Goal: Transaction & Acquisition: Obtain resource

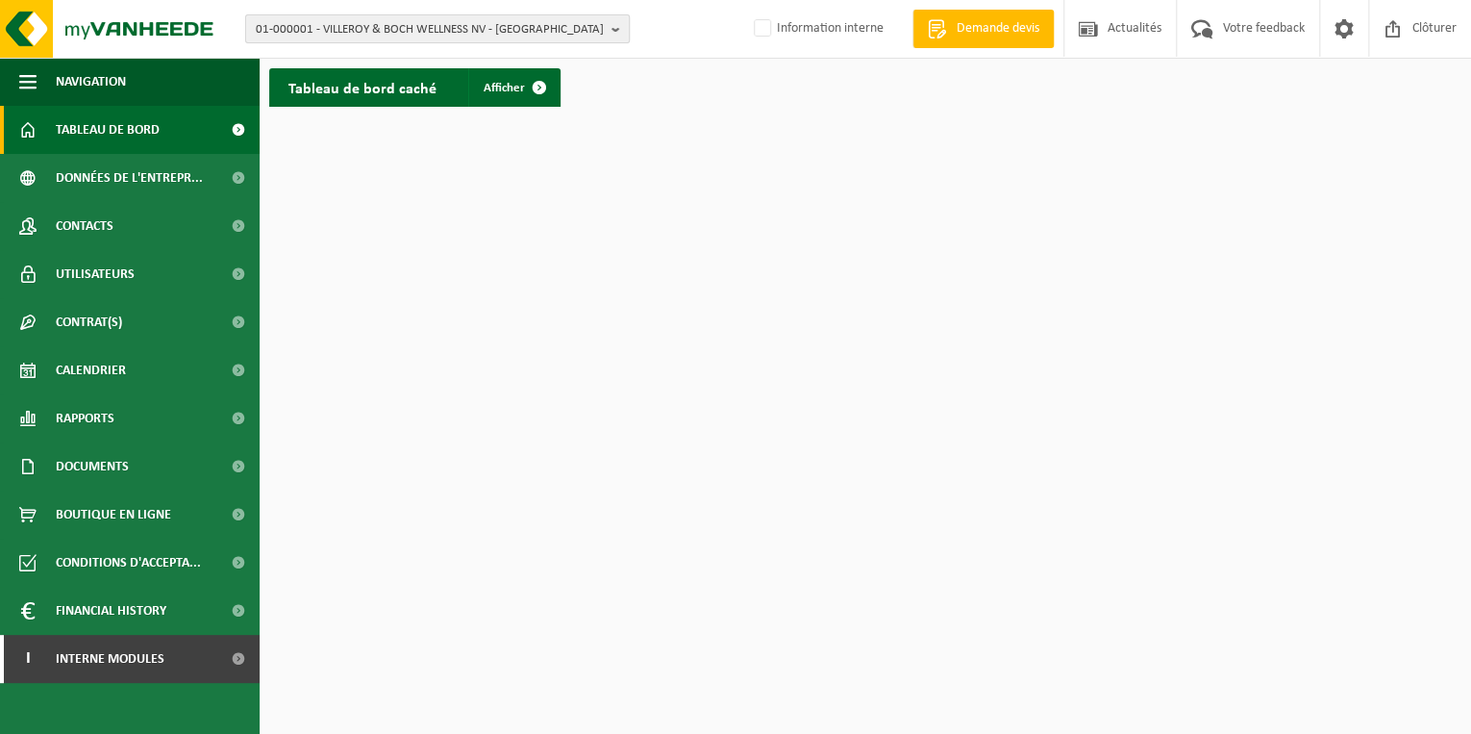
click at [416, 28] on span "01-000001 - VILLEROY & BOCH WELLNESS NV - ROESELARE" at bounding box center [430, 29] width 348 height 29
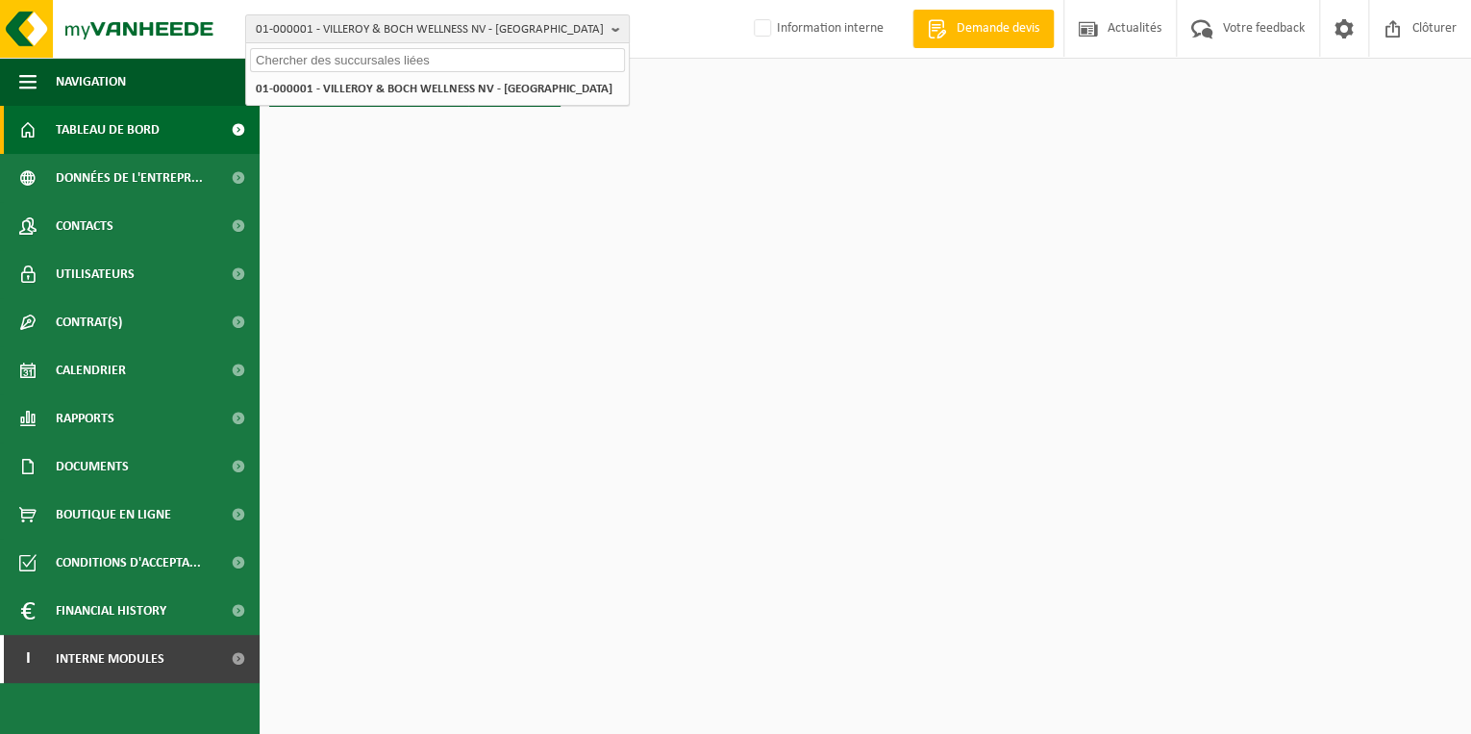
click at [370, 62] on input "text" at bounding box center [437, 60] width 375 height 24
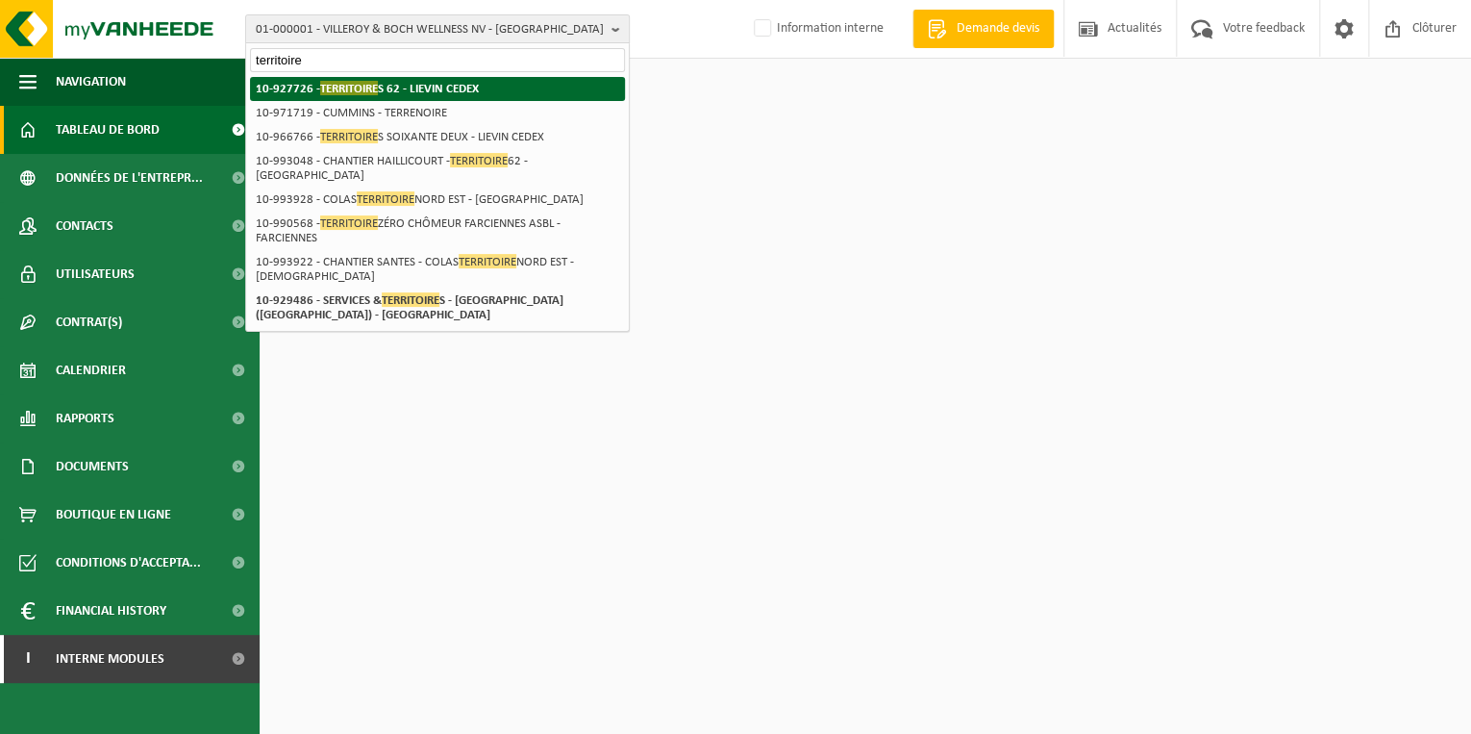
type input "territoire"
click at [391, 93] on strong "10-927726 - TERRITOIRE S 62 - LIEVIN CEDEX" at bounding box center [367, 88] width 223 height 14
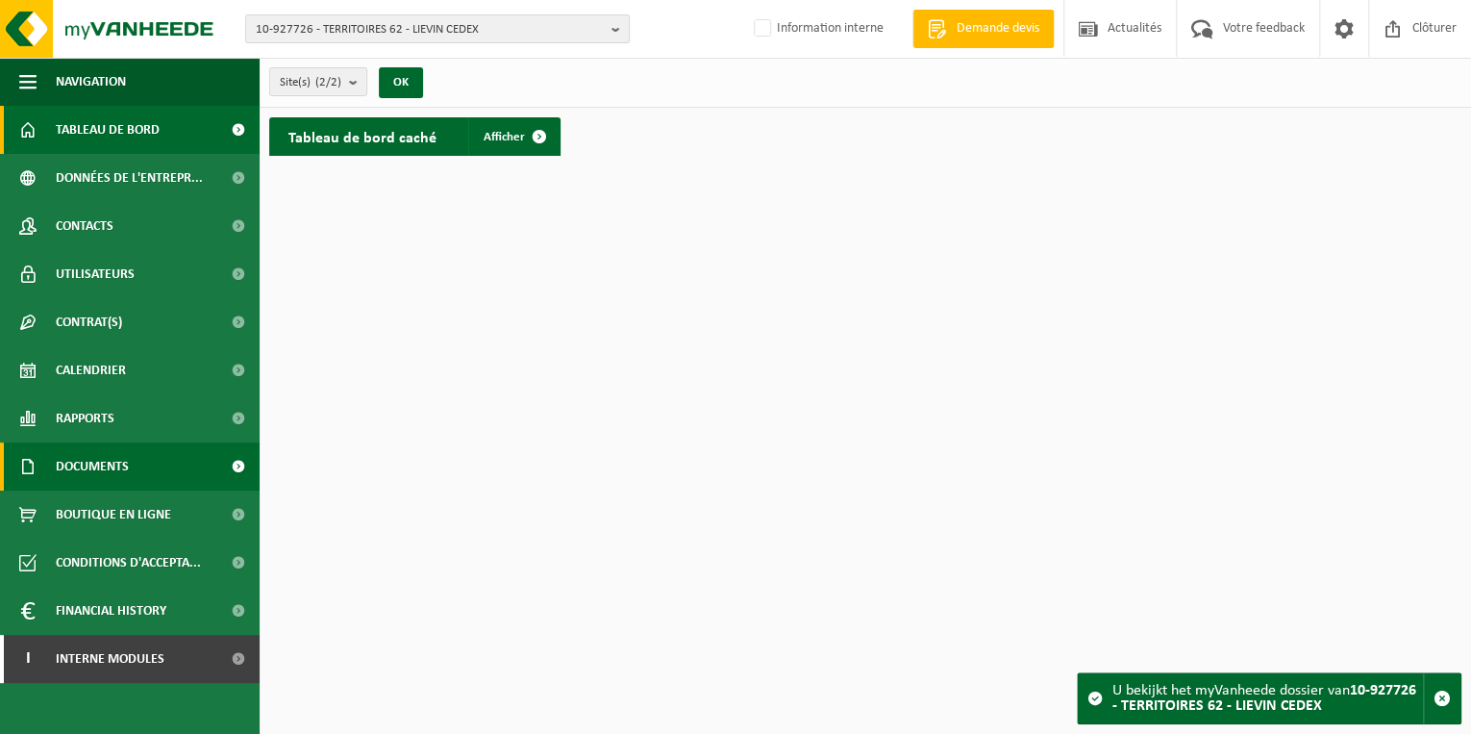
click at [100, 465] on span "Documents" at bounding box center [92, 466] width 73 height 48
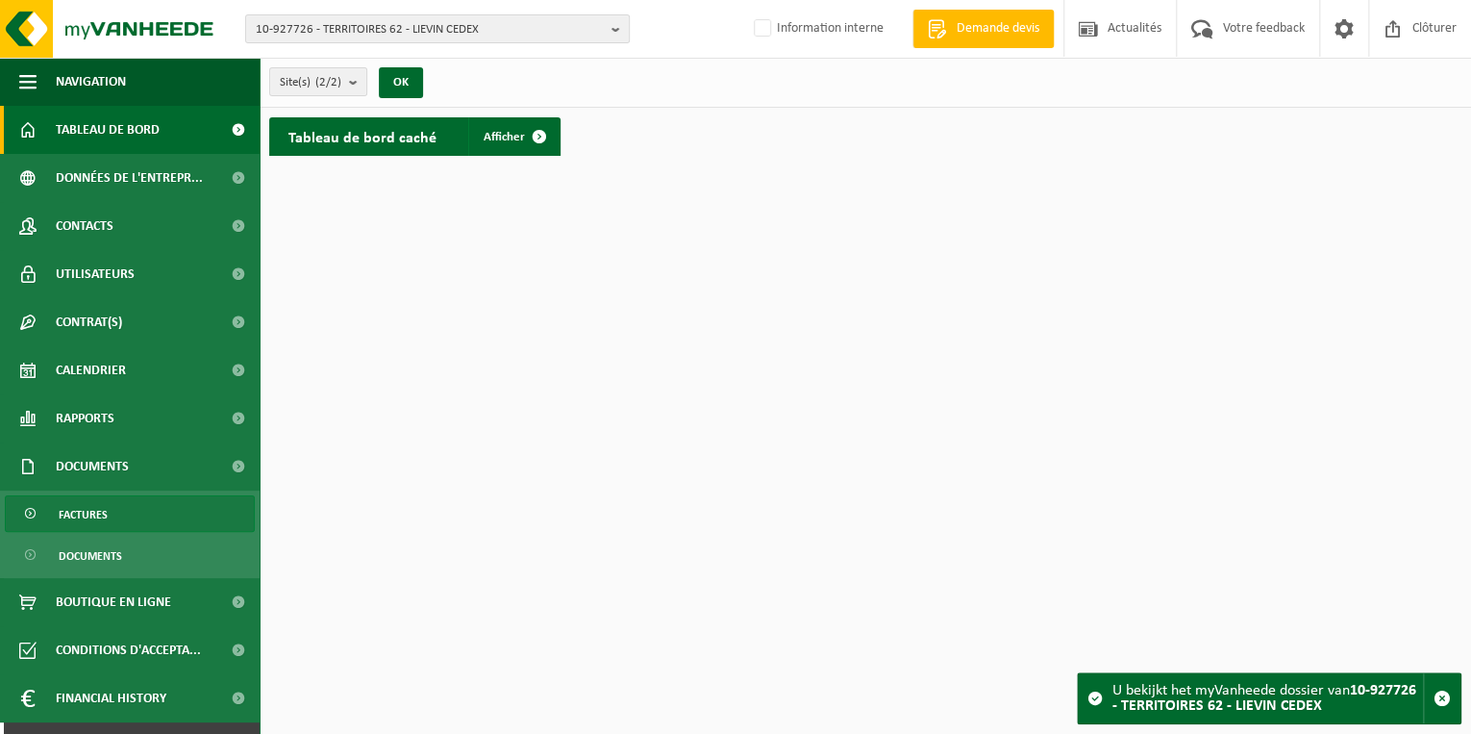
click at [79, 513] on span "Factures" at bounding box center [83, 514] width 49 height 37
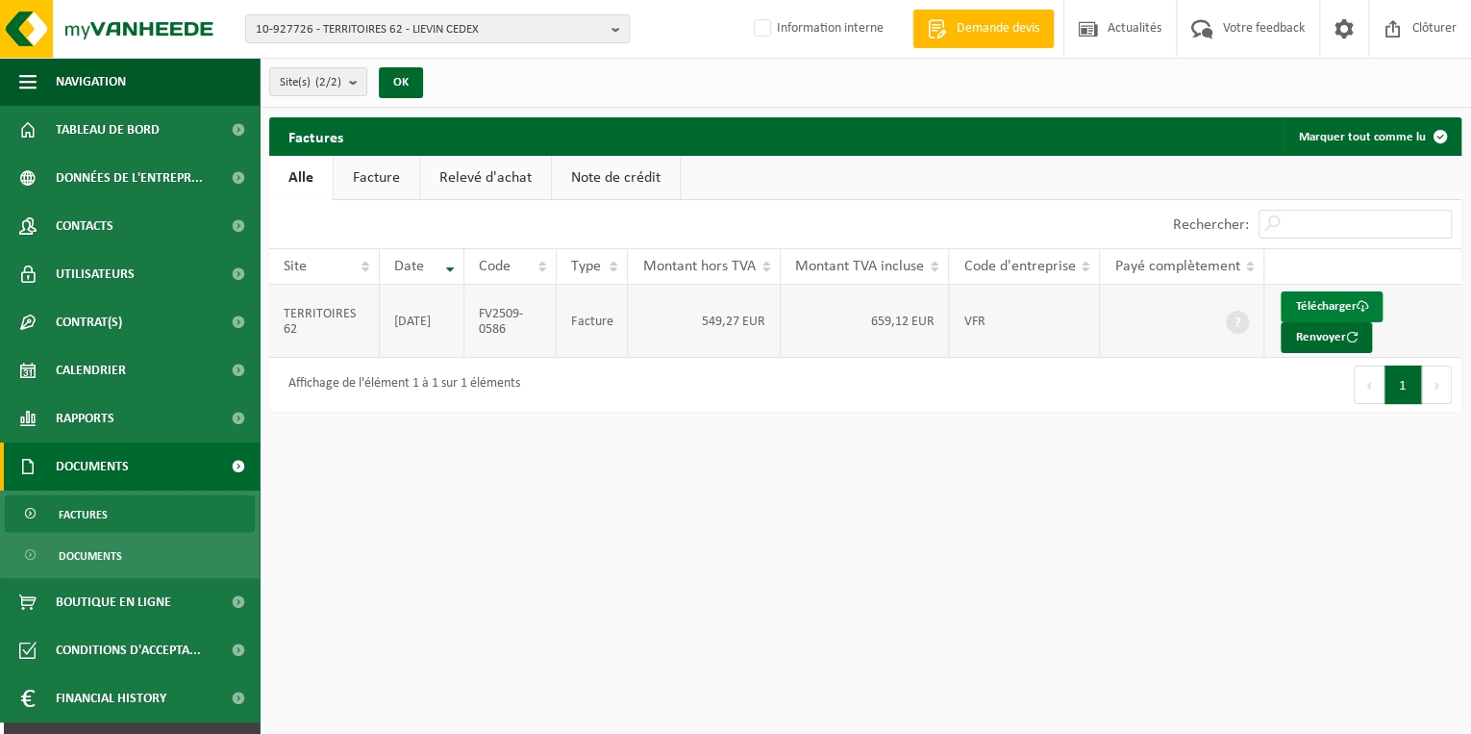
click at [1312, 296] on link "Télécharger" at bounding box center [1332, 306] width 102 height 31
